Goal: Task Accomplishment & Management: Use online tool/utility

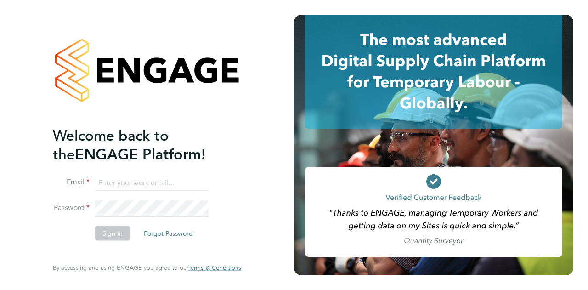
type input "Kira.reeder@wates.co.uk"
click at [121, 234] on button "Sign In" at bounding box center [112, 232] width 35 height 15
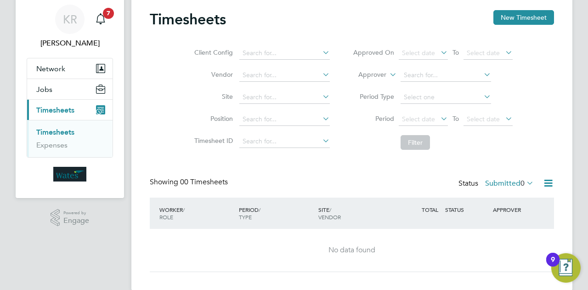
scroll to position [45, 0]
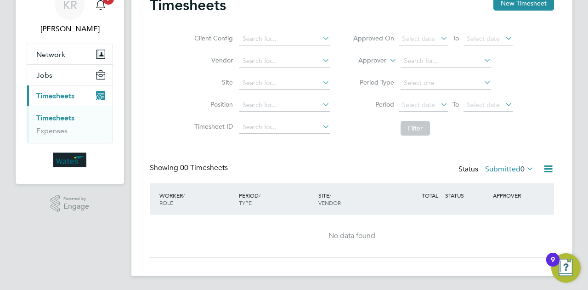
click at [62, 113] on link "Timesheets" at bounding box center [55, 117] width 38 height 9
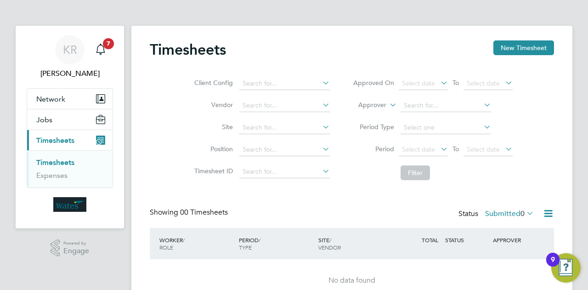
click at [67, 141] on span "Timesheets" at bounding box center [55, 140] width 38 height 9
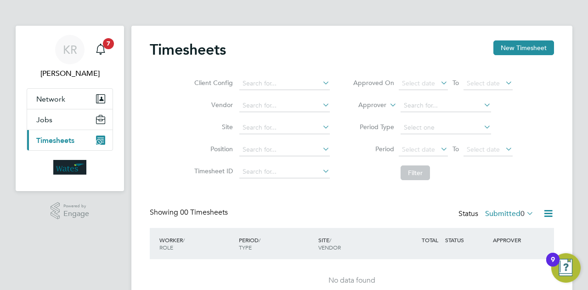
click at [68, 137] on span "Timesheets" at bounding box center [55, 140] width 38 height 9
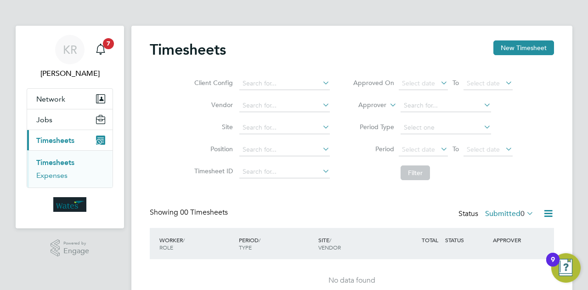
click at [56, 175] on link "Expenses" at bounding box center [51, 175] width 31 height 9
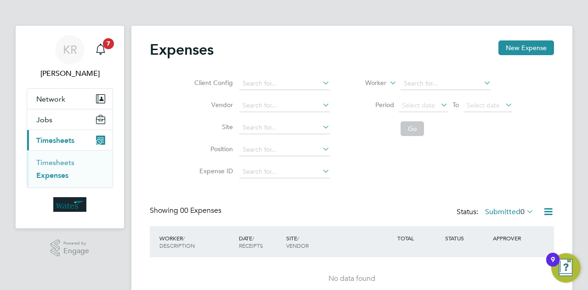
click at [56, 158] on link "Timesheets" at bounding box center [55, 162] width 38 height 9
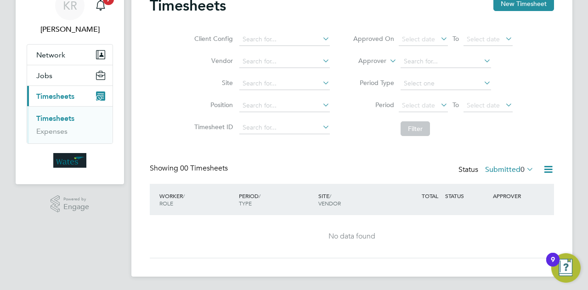
scroll to position [45, 0]
click at [554, 261] on div "9" at bounding box center [553, 265] width 4 height 12
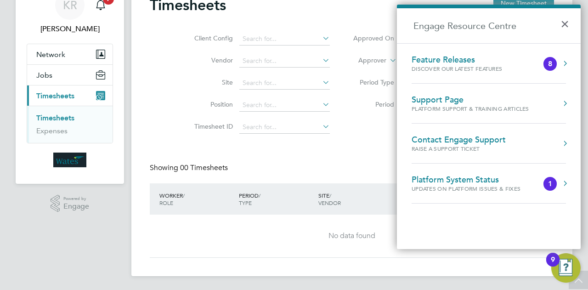
click at [270, 249] on div "No data found" at bounding box center [352, 235] width 386 height 43
click at [260, 157] on div "Timesheets New Timesheet Client Config Vendor Site Position Timesheet ID Approv…" at bounding box center [352, 127] width 404 height 262
click at [569, 20] on button "×" at bounding box center [566, 21] width 13 height 20
